Goal: Task Accomplishment & Management: Complete application form

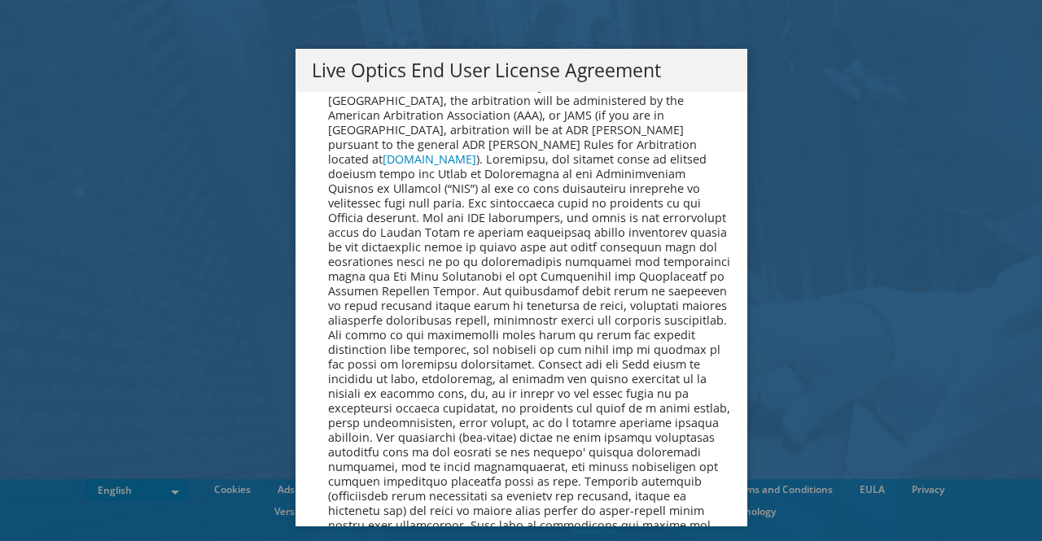
scroll to position [6153, 0]
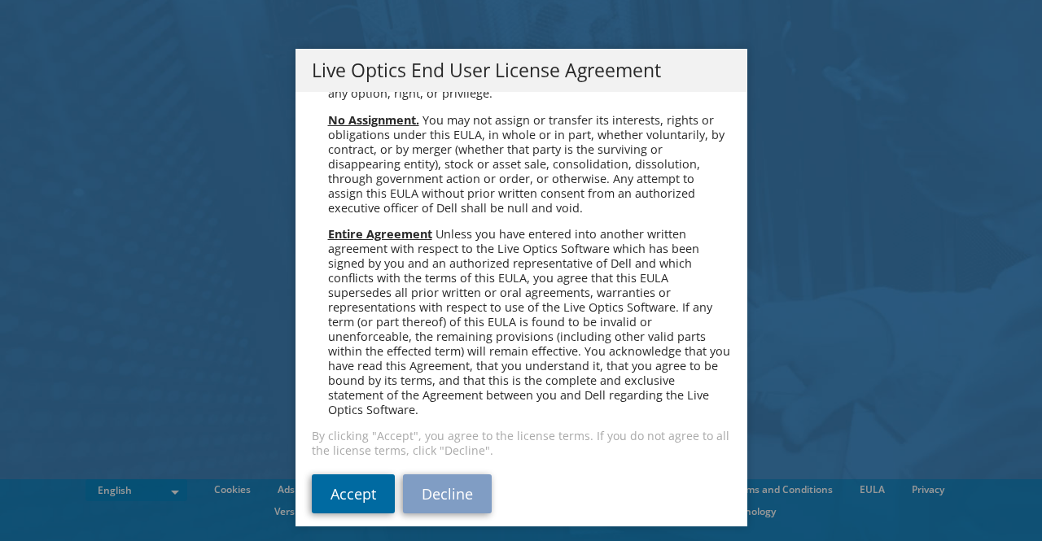
click at [348, 491] on link "Accept" at bounding box center [353, 493] width 83 height 39
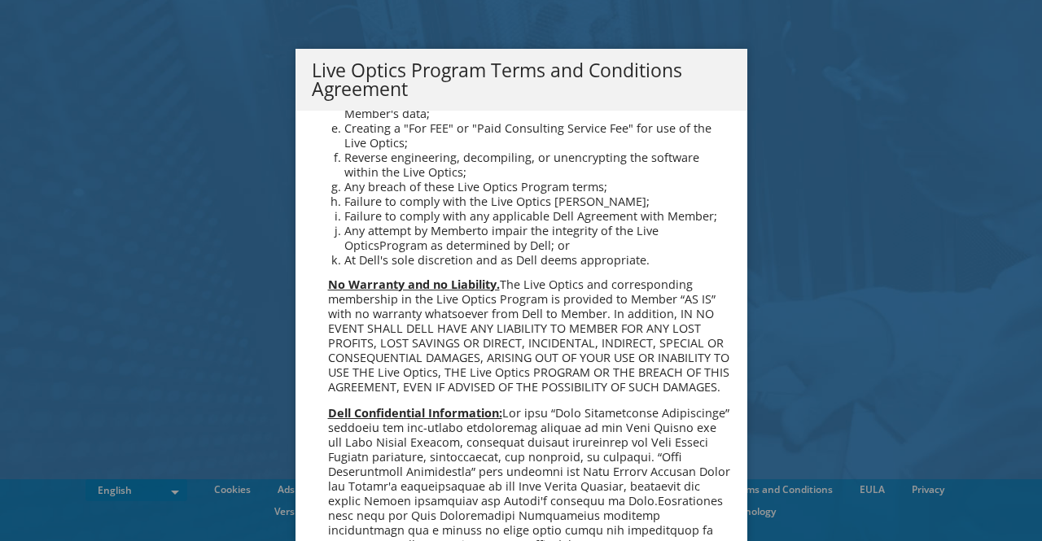
scroll to position [1165, 0]
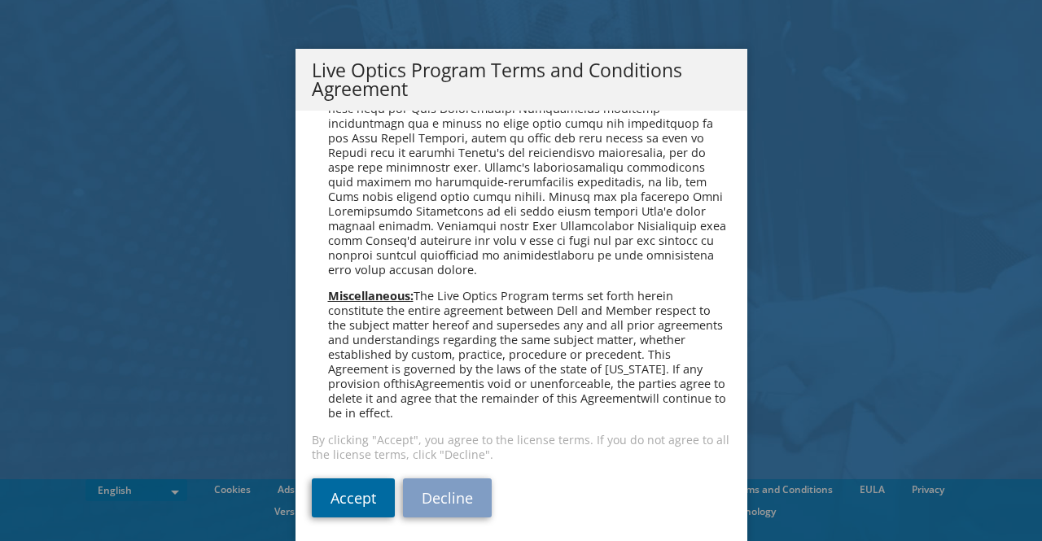
click at [345, 497] on link "Accept" at bounding box center [353, 497] width 83 height 39
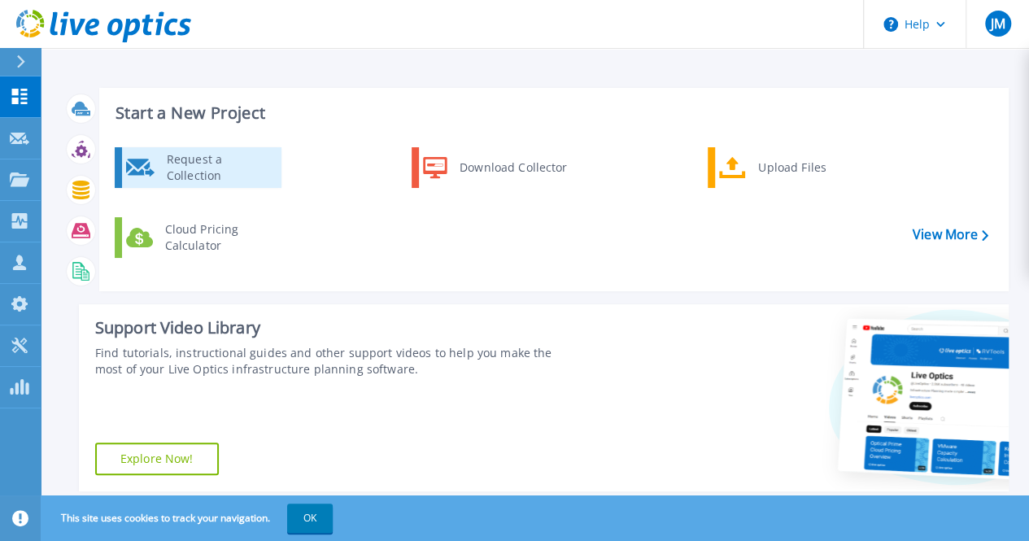
click at [229, 172] on div "Request a Collection" at bounding box center [218, 167] width 119 height 33
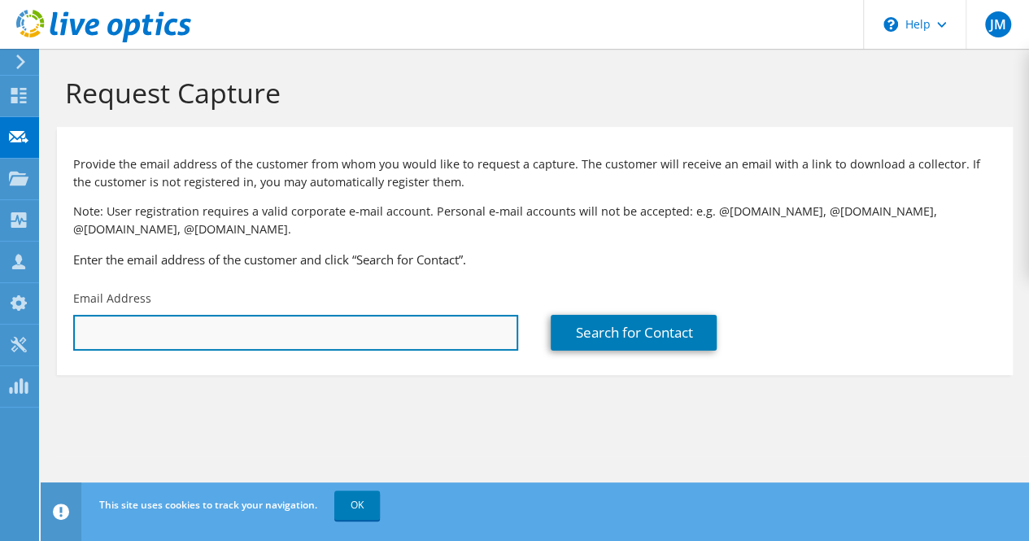
click at [299, 343] on input "text" at bounding box center [295, 333] width 445 height 36
paste input "[EMAIL_ADDRESS][DOMAIN_NAME]"
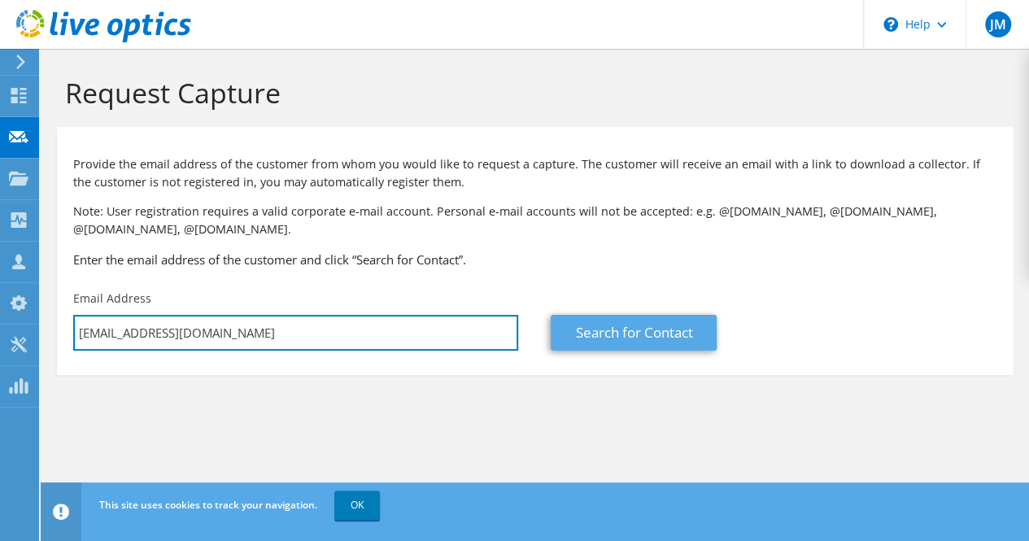
type input "smiralles@aegfuels.com"
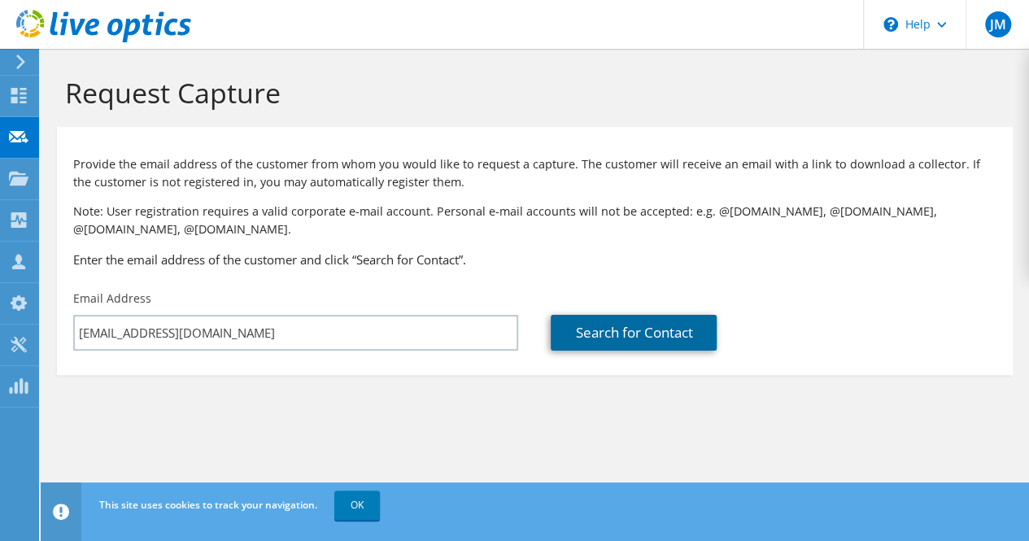
click at [609, 350] on link "Search for Contact" at bounding box center [634, 333] width 166 height 36
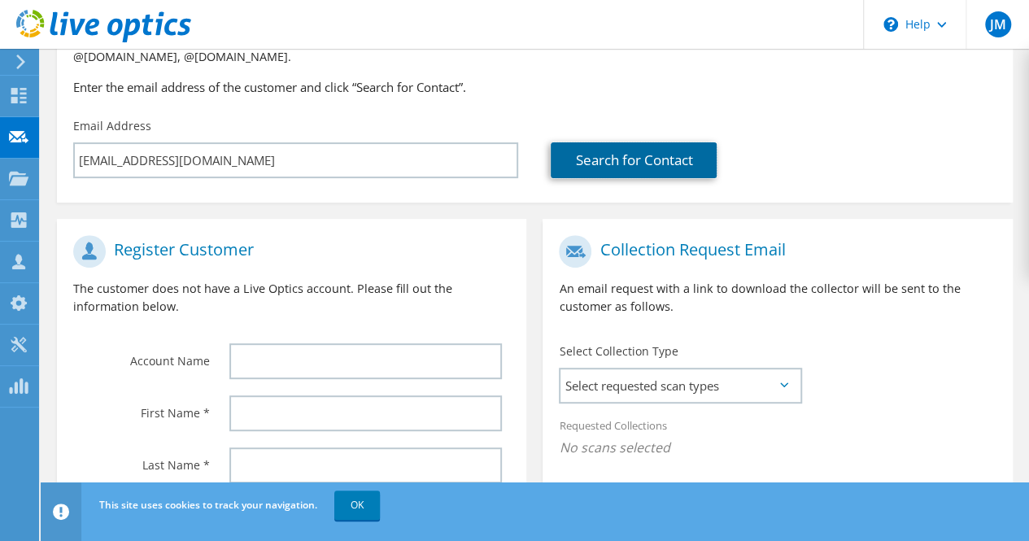
scroll to position [271, 0]
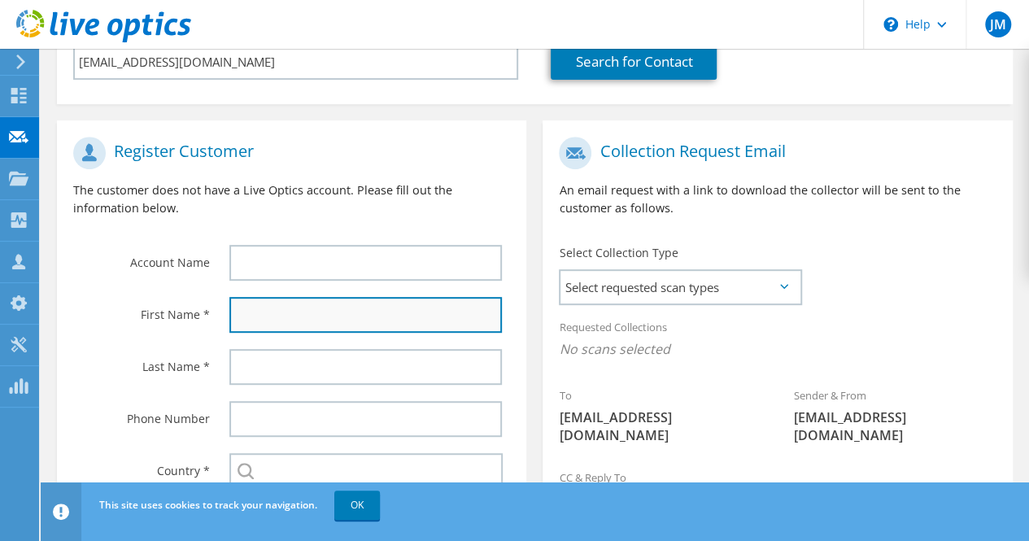
click at [316, 312] on input "text" at bounding box center [365, 315] width 273 height 36
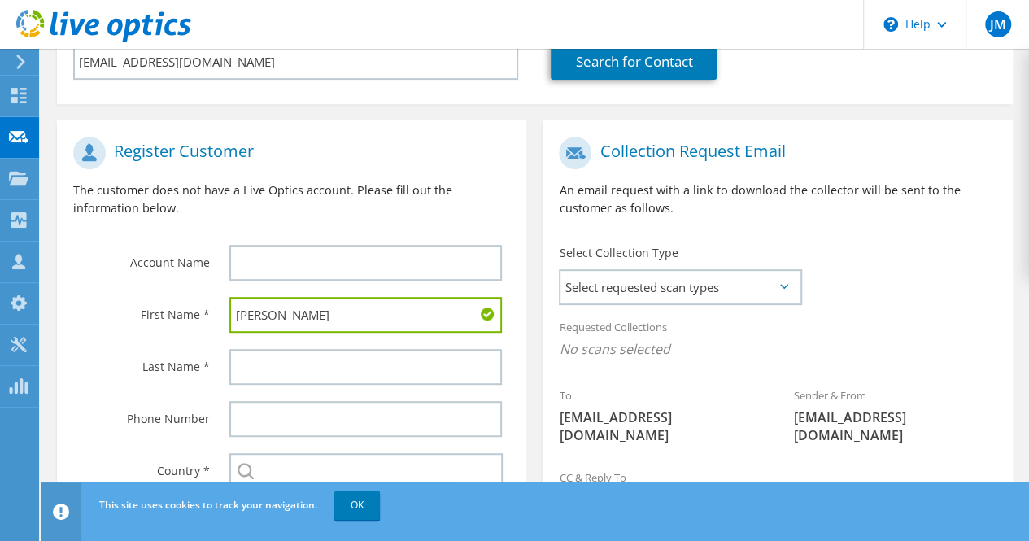
type input "Sergio"
type input "Miralles"
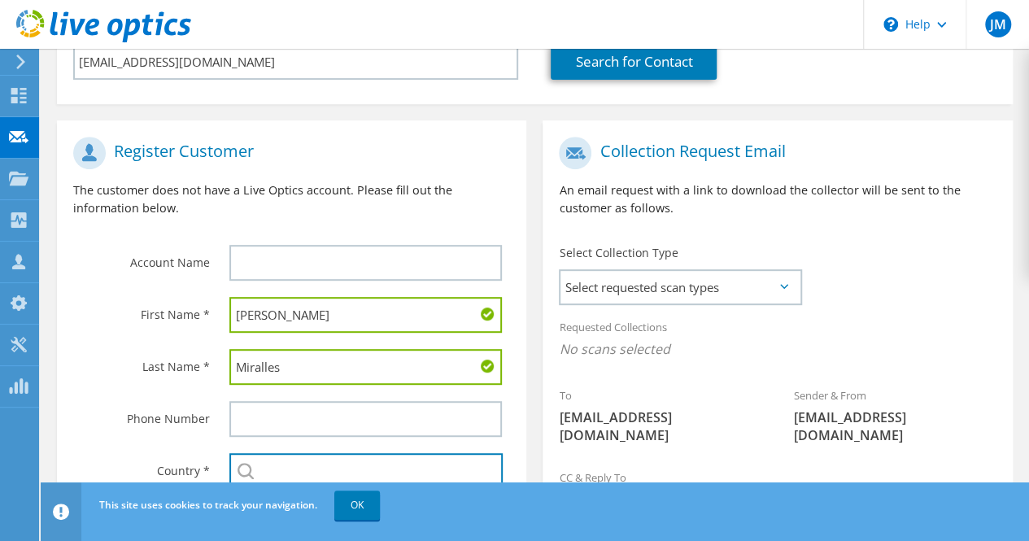
scroll to position [404, 0]
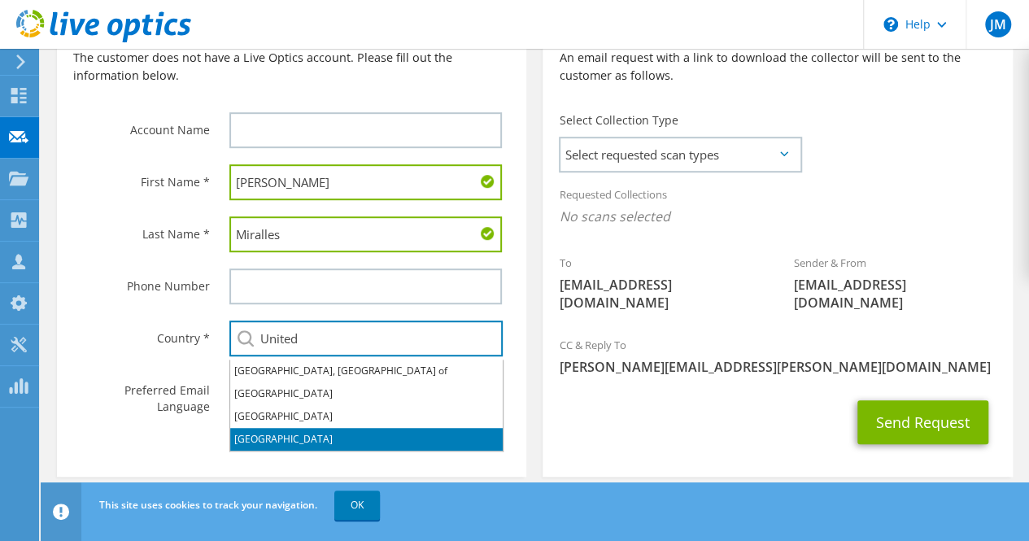
click at [271, 433] on li "[GEOGRAPHIC_DATA]" at bounding box center [366, 439] width 273 height 23
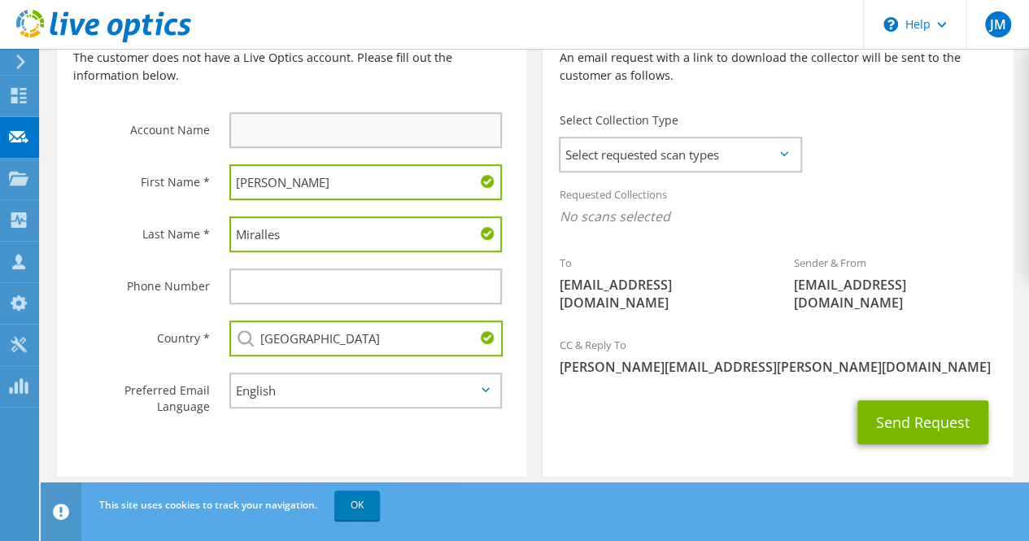
type input "[GEOGRAPHIC_DATA]"
click at [285, 139] on input "text" at bounding box center [365, 130] width 273 height 36
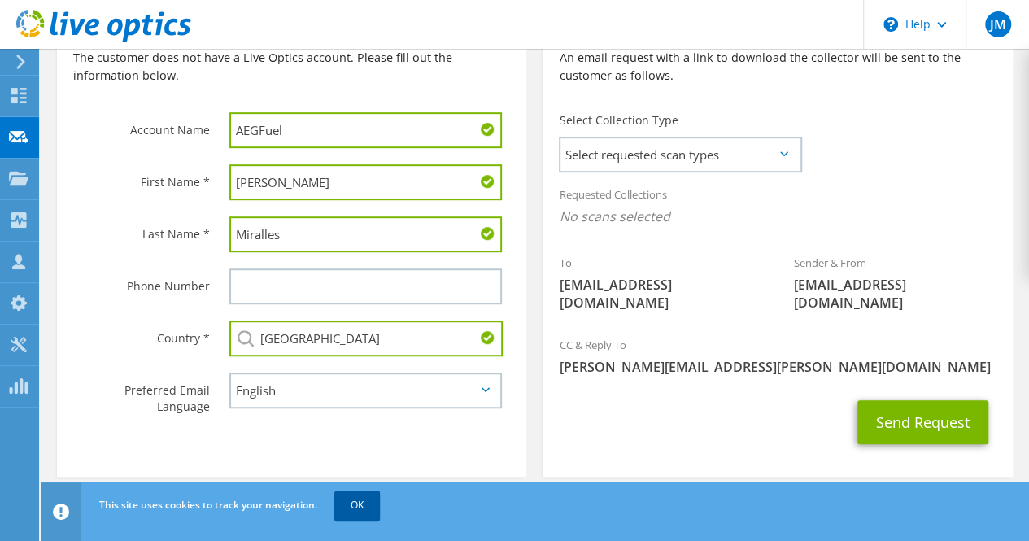
type input "AEGFuel"
click at [357, 502] on link "OK" at bounding box center [357, 505] width 46 height 29
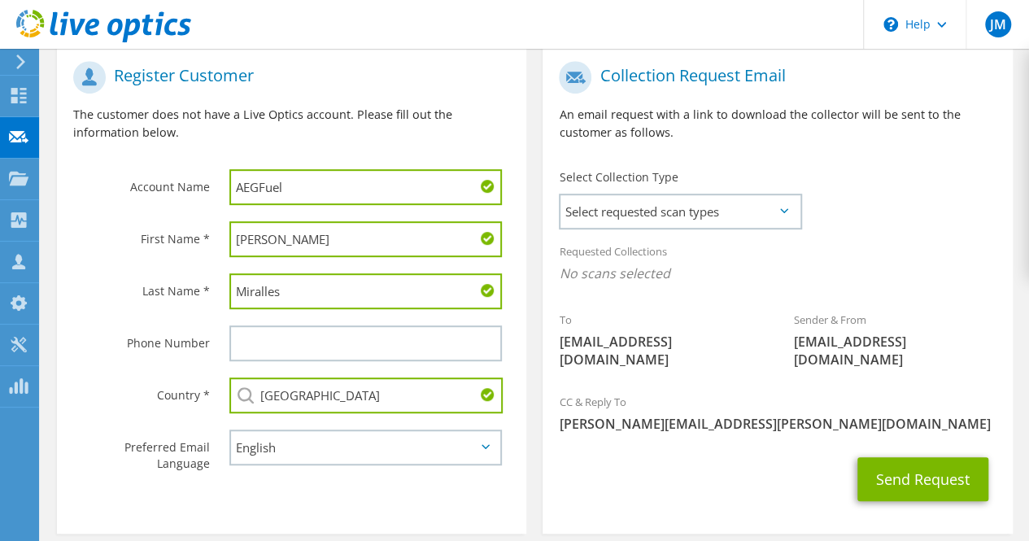
scroll to position [335, 0]
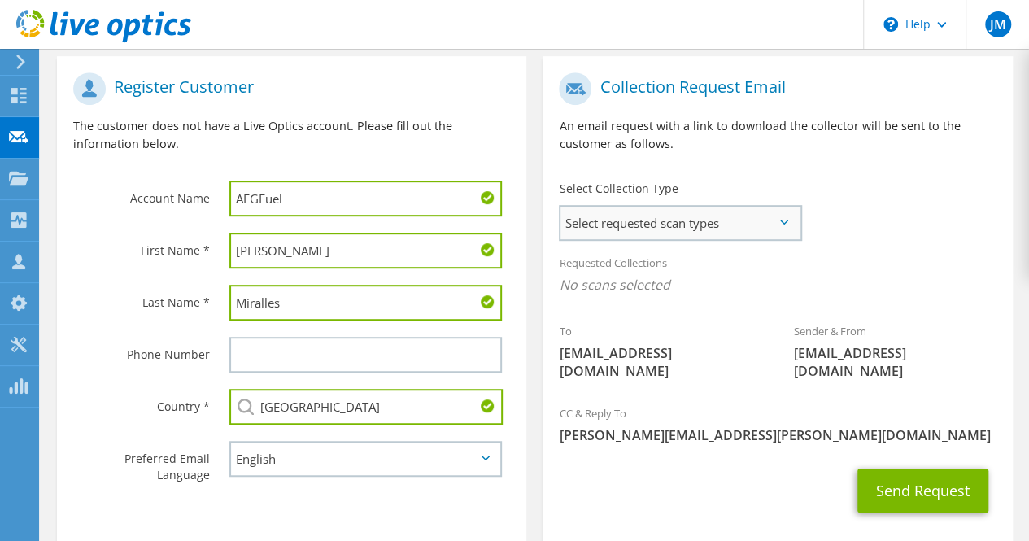
click at [757, 227] on span "Select requested scan types" at bounding box center [680, 223] width 239 height 33
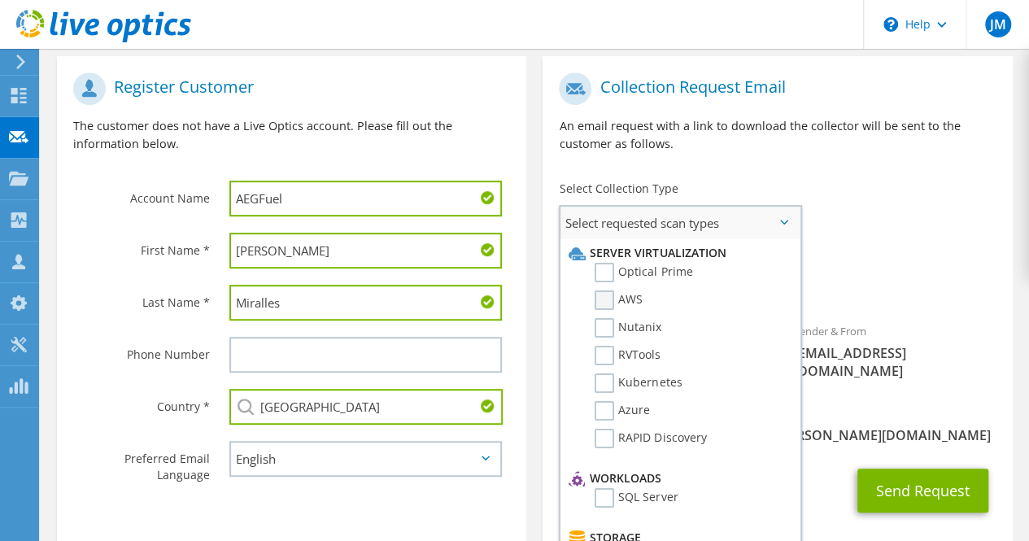
click at [609, 291] on label "AWS" at bounding box center [619, 300] width 48 height 20
click at [0, 0] on input "AWS" at bounding box center [0, 0] width 0 height 0
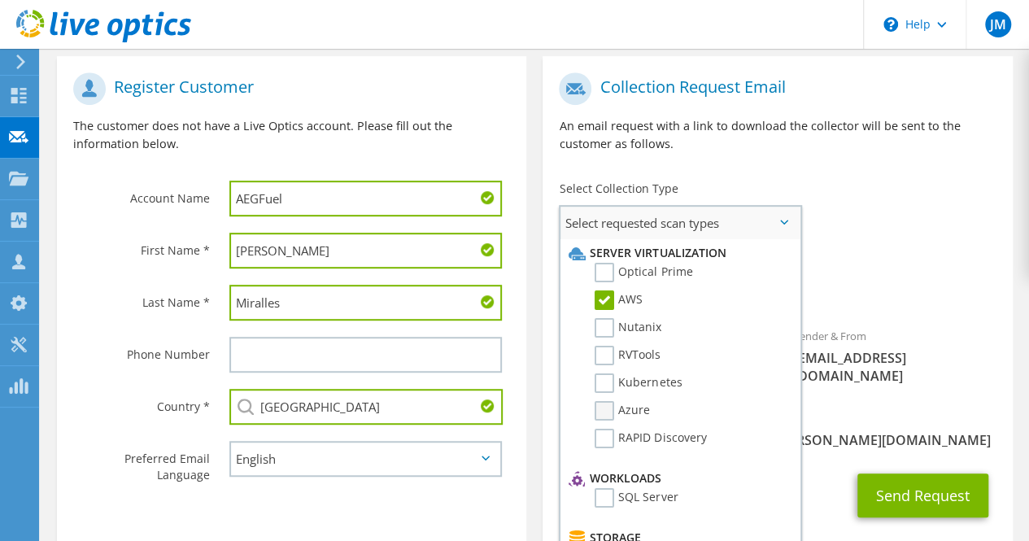
click at [601, 404] on label "Azure" at bounding box center [622, 411] width 55 height 20
click at [0, 0] on input "Azure" at bounding box center [0, 0] width 0 height 0
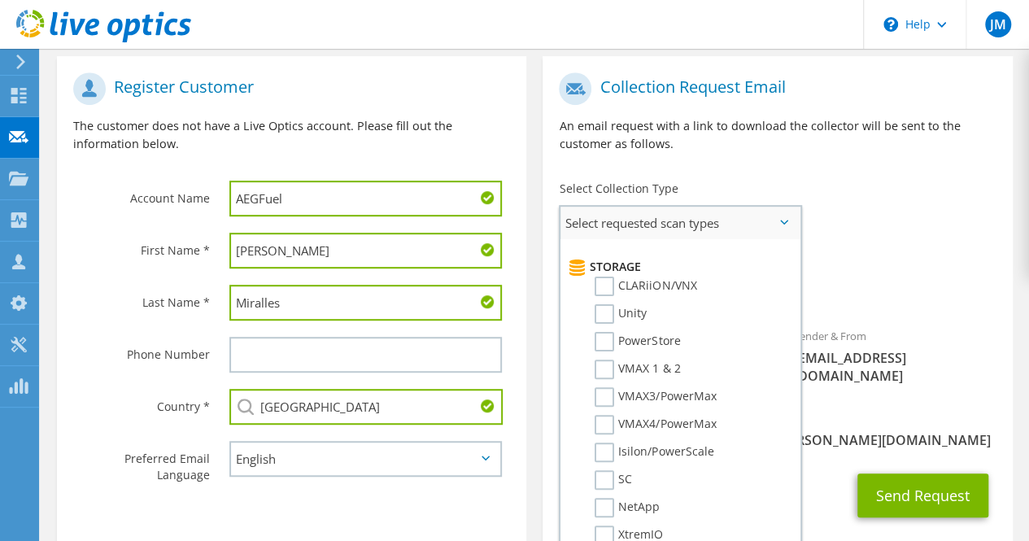
scroll to position [0, 0]
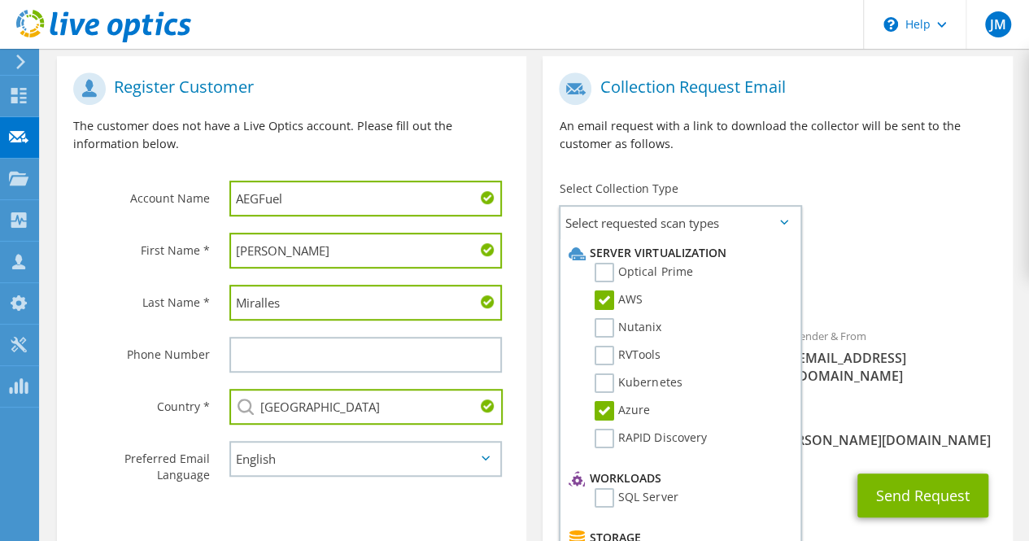
click at [873, 266] on div "Requested Collections No scans selected AWS Azure" at bounding box center [778, 278] width 470 height 65
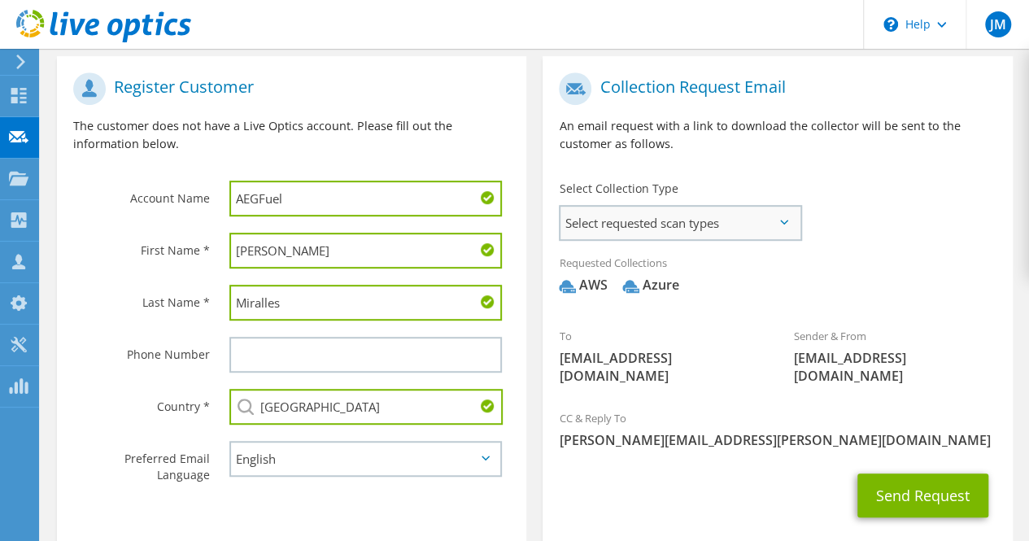
click at [776, 224] on span "Select requested scan types" at bounding box center [680, 223] width 239 height 33
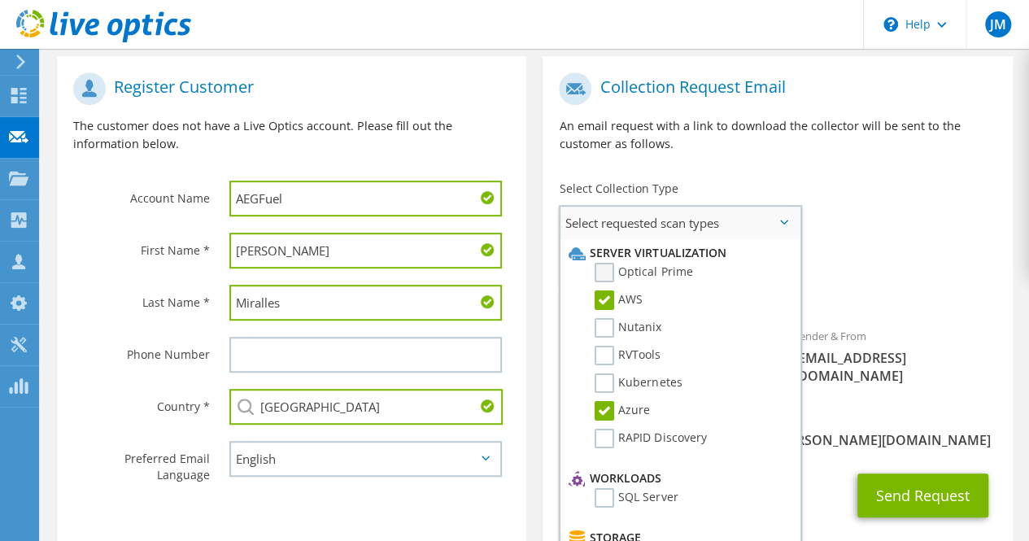
click at [612, 276] on label "Optical Prime" at bounding box center [644, 273] width 98 height 20
click at [0, 0] on input "Optical Prime" at bounding box center [0, 0] width 0 height 0
drag, startPoint x: 975, startPoint y: 237, endPoint x: 966, endPoint y: 243, distance: 11.1
click at [975, 237] on div "To smiralles@aegfuels.com Sender & From liveoptics@liveoptics.com" at bounding box center [778, 232] width 470 height 337
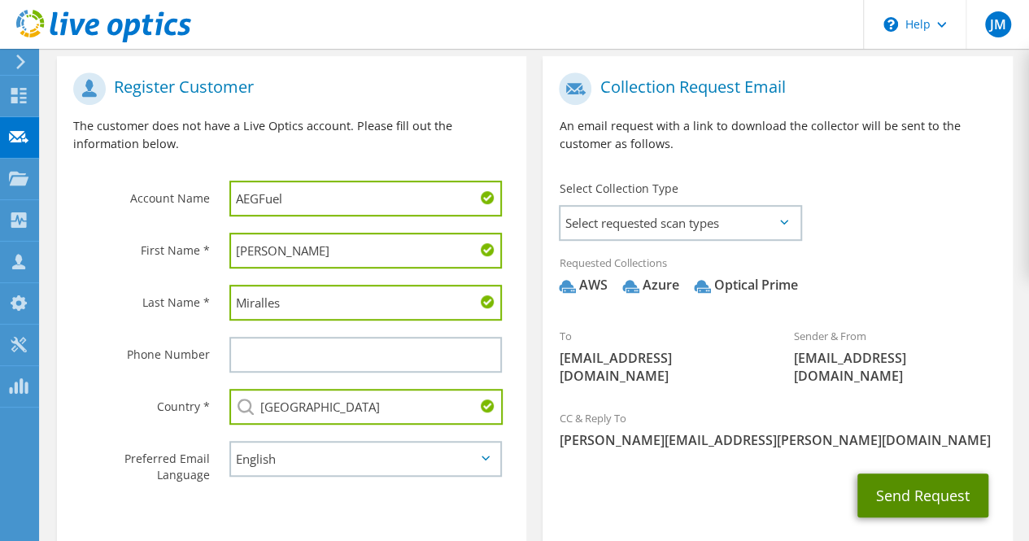
click at [916, 483] on button "Send Request" at bounding box center [923, 496] width 131 height 44
